Goal: Find specific page/section: Find specific page/section

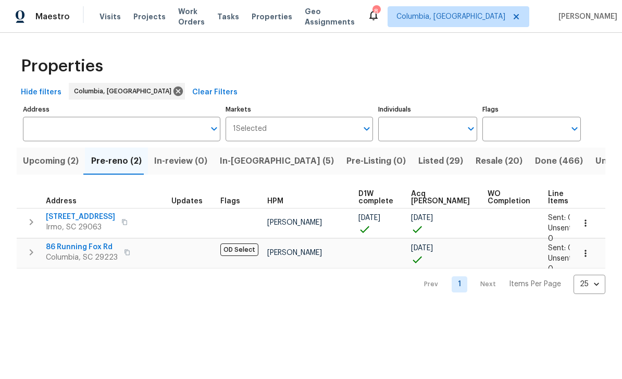
click at [202, 20] on span "Work Orders" at bounding box center [191, 16] width 27 height 21
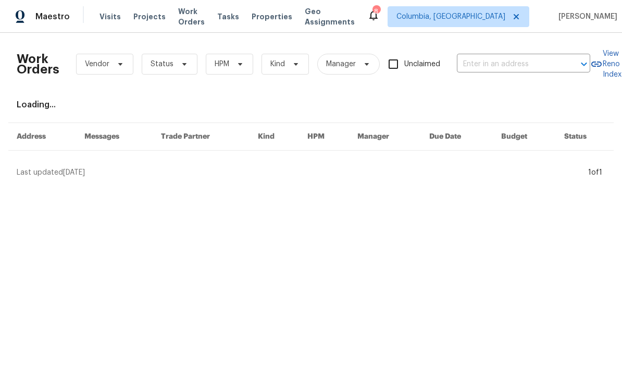
click at [291, 15] on span "Properties" at bounding box center [271, 16] width 41 height 10
